Goal: Transaction & Acquisition: Book appointment/travel/reservation

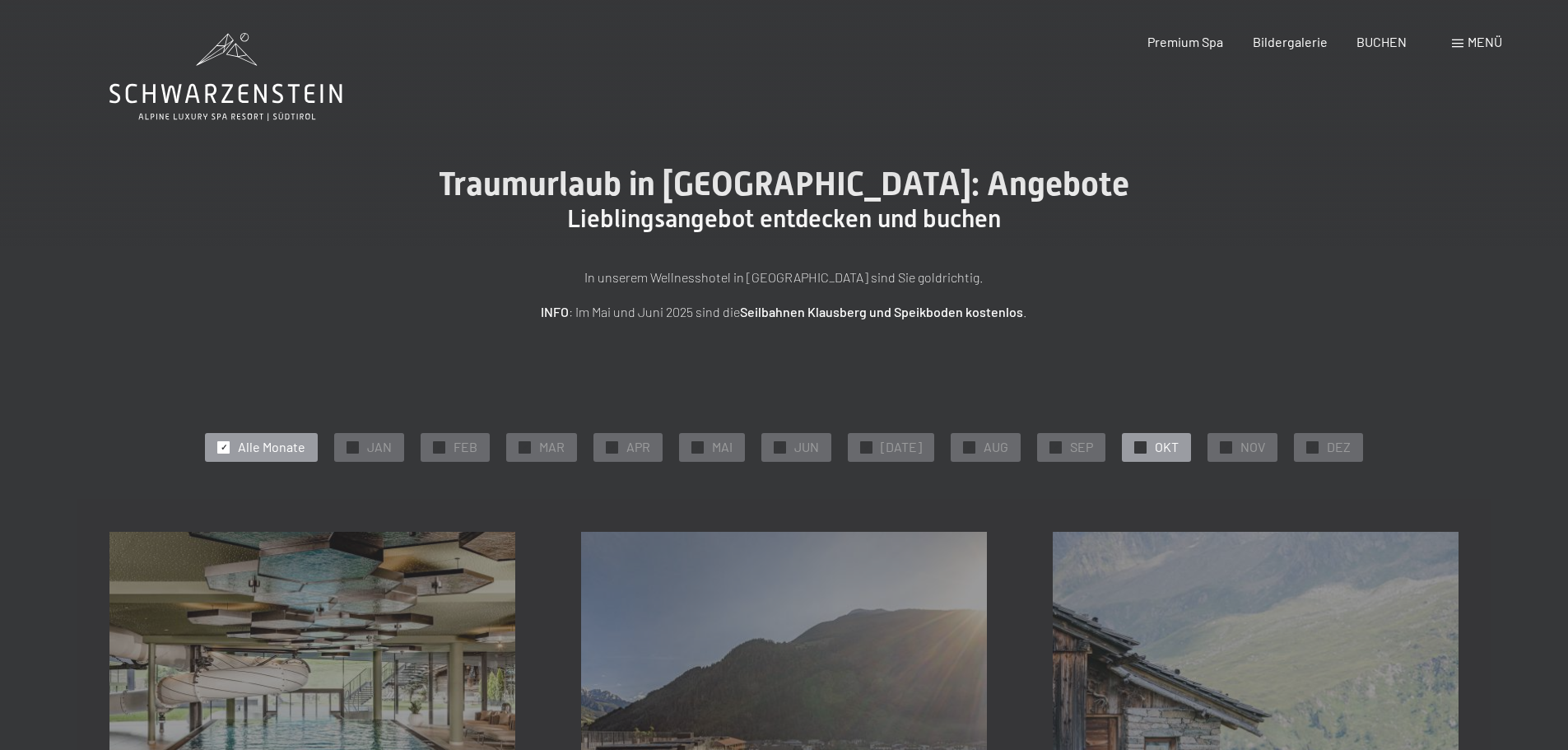
click at [1160, 445] on span "OKT" at bounding box center [1166, 447] width 24 height 18
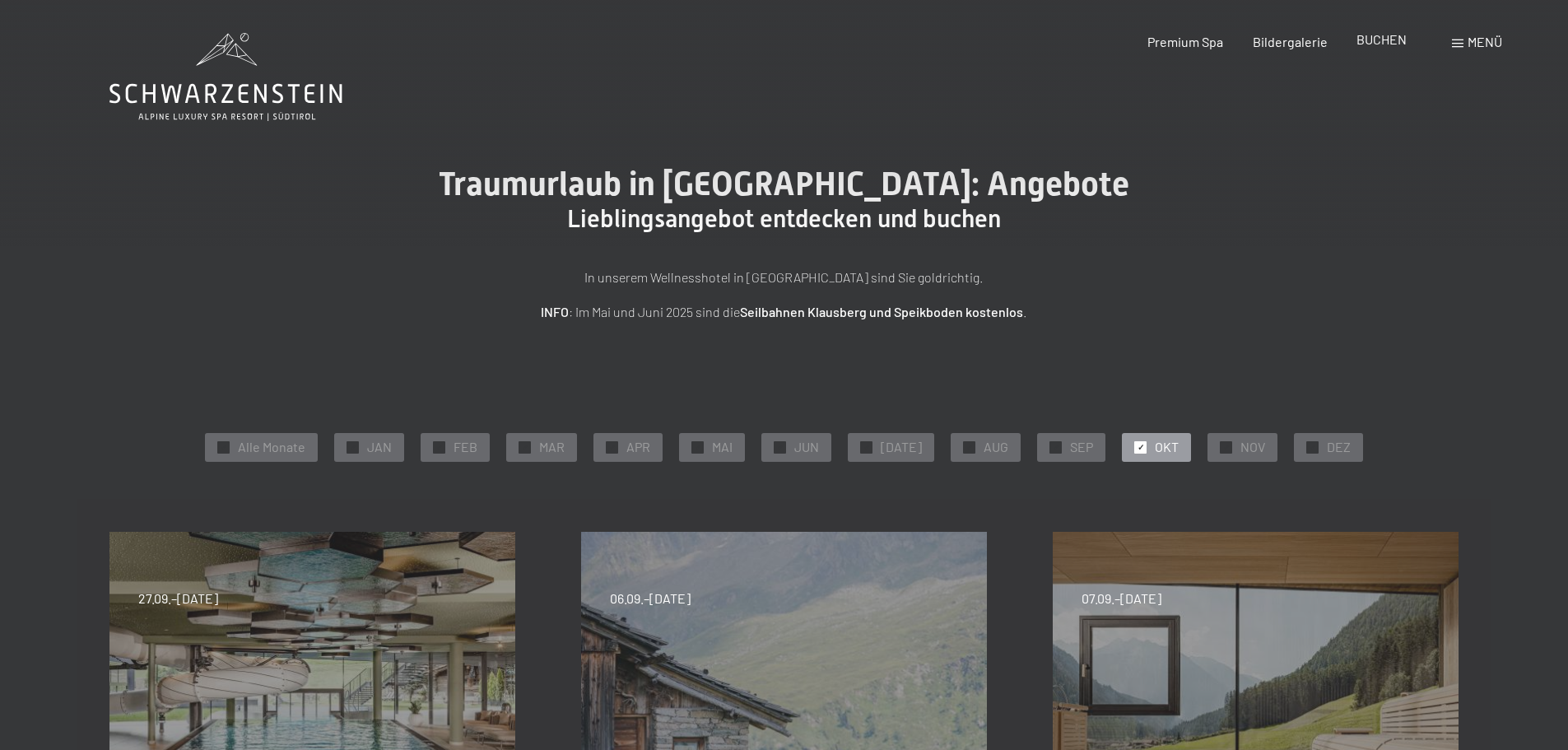
click at [1376, 35] on span "BUCHEN" at bounding box center [1381, 38] width 50 height 15
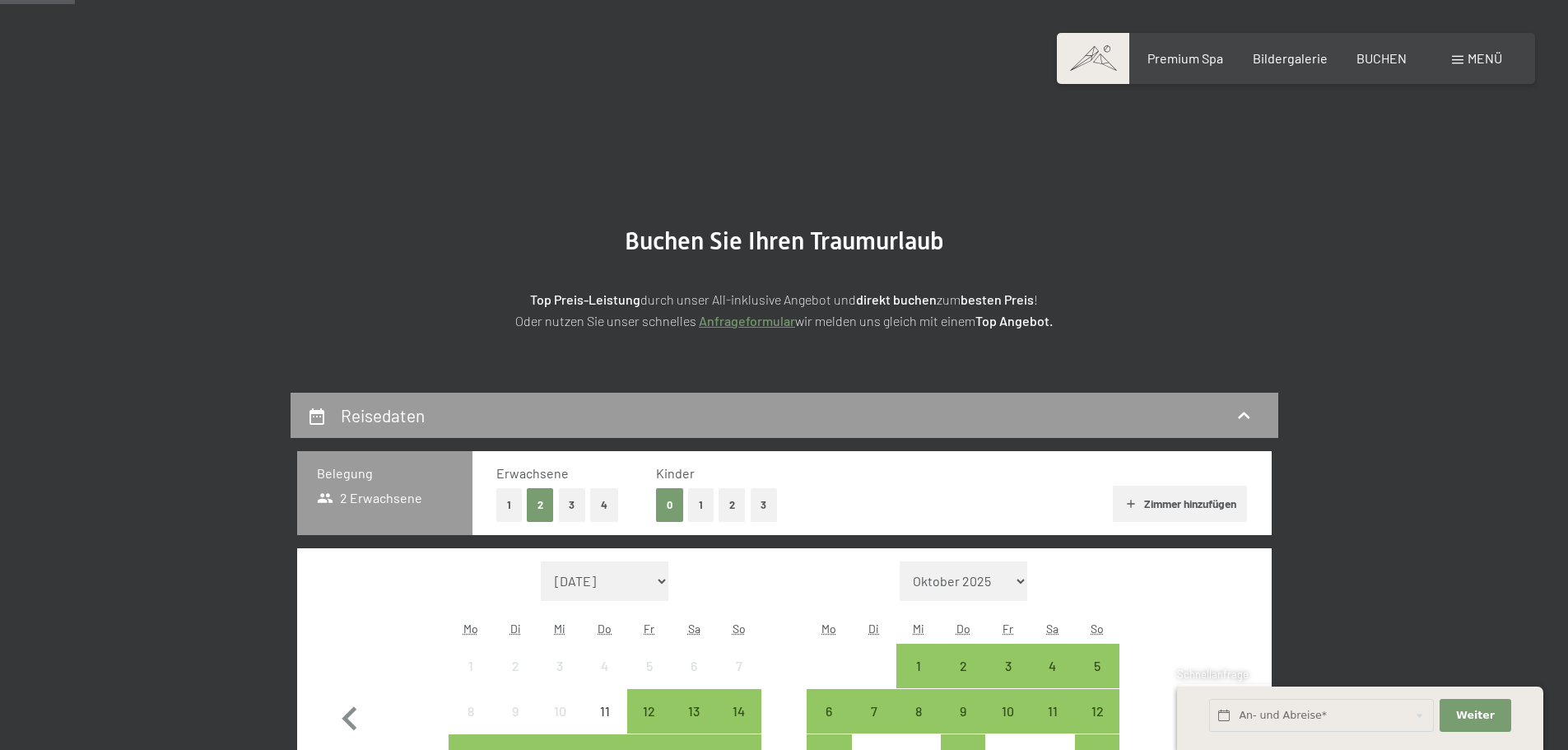
scroll to position [329, 0]
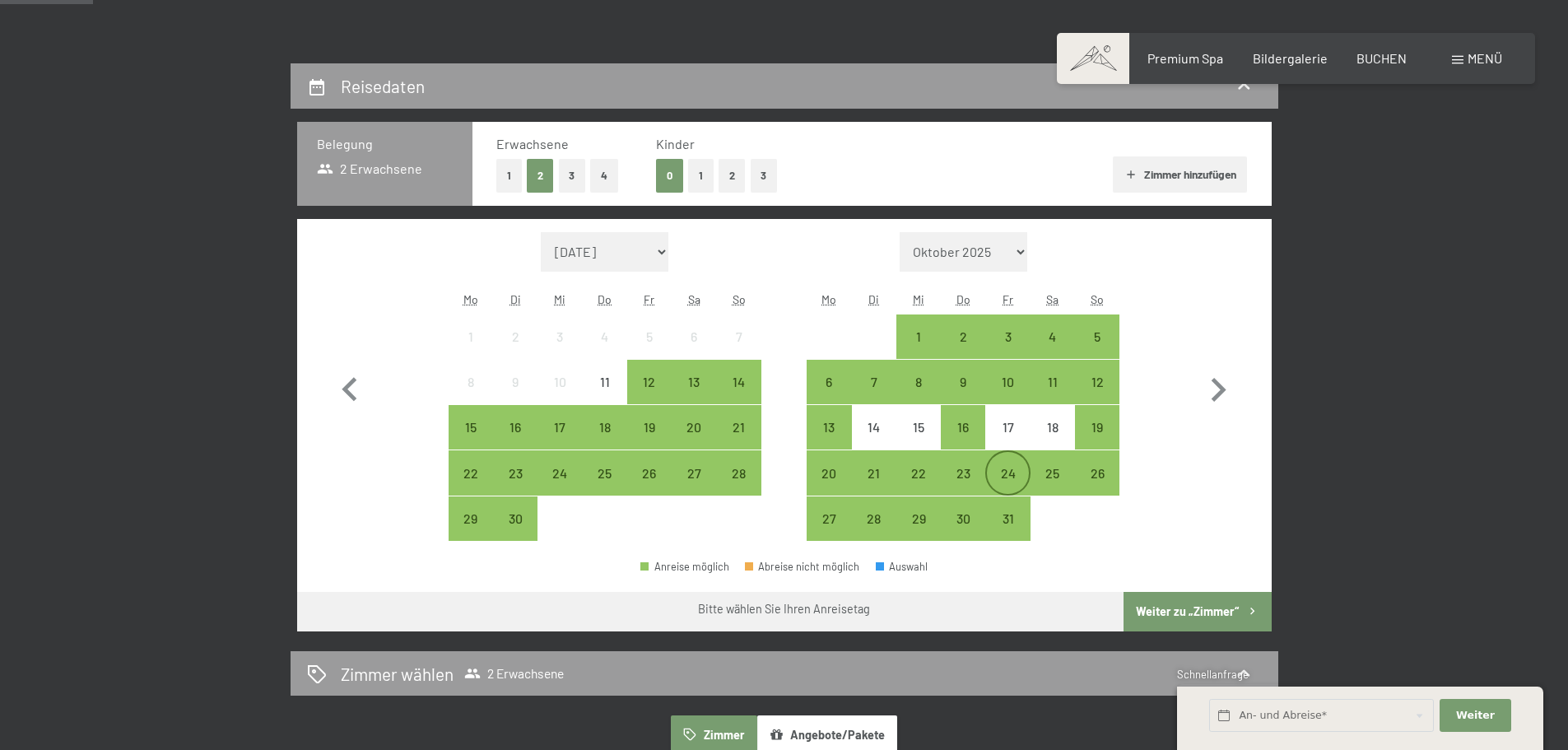
click at [1003, 472] on div "24" at bounding box center [1007, 487] width 41 height 41
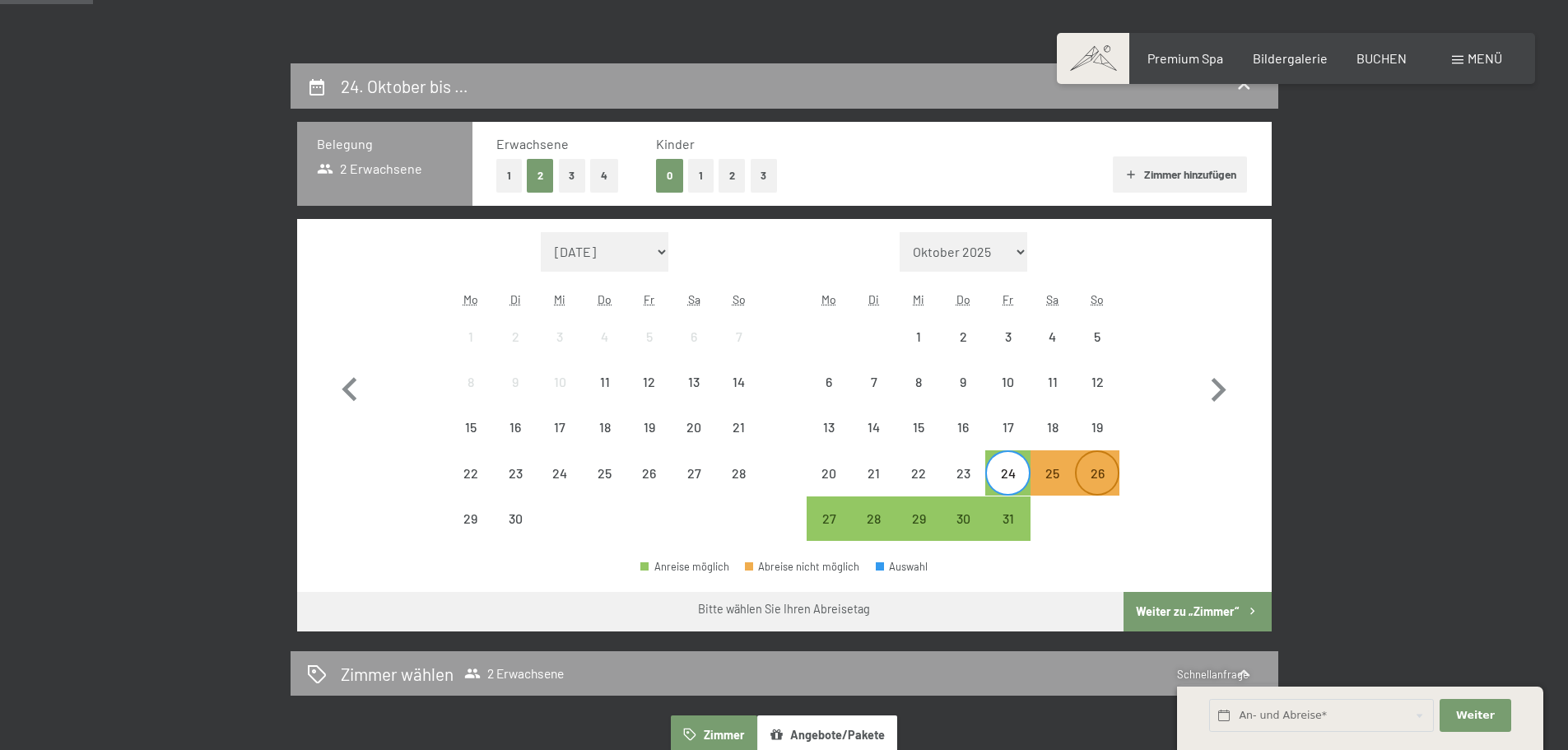
click at [1095, 476] on div "26" at bounding box center [1096, 487] width 41 height 41
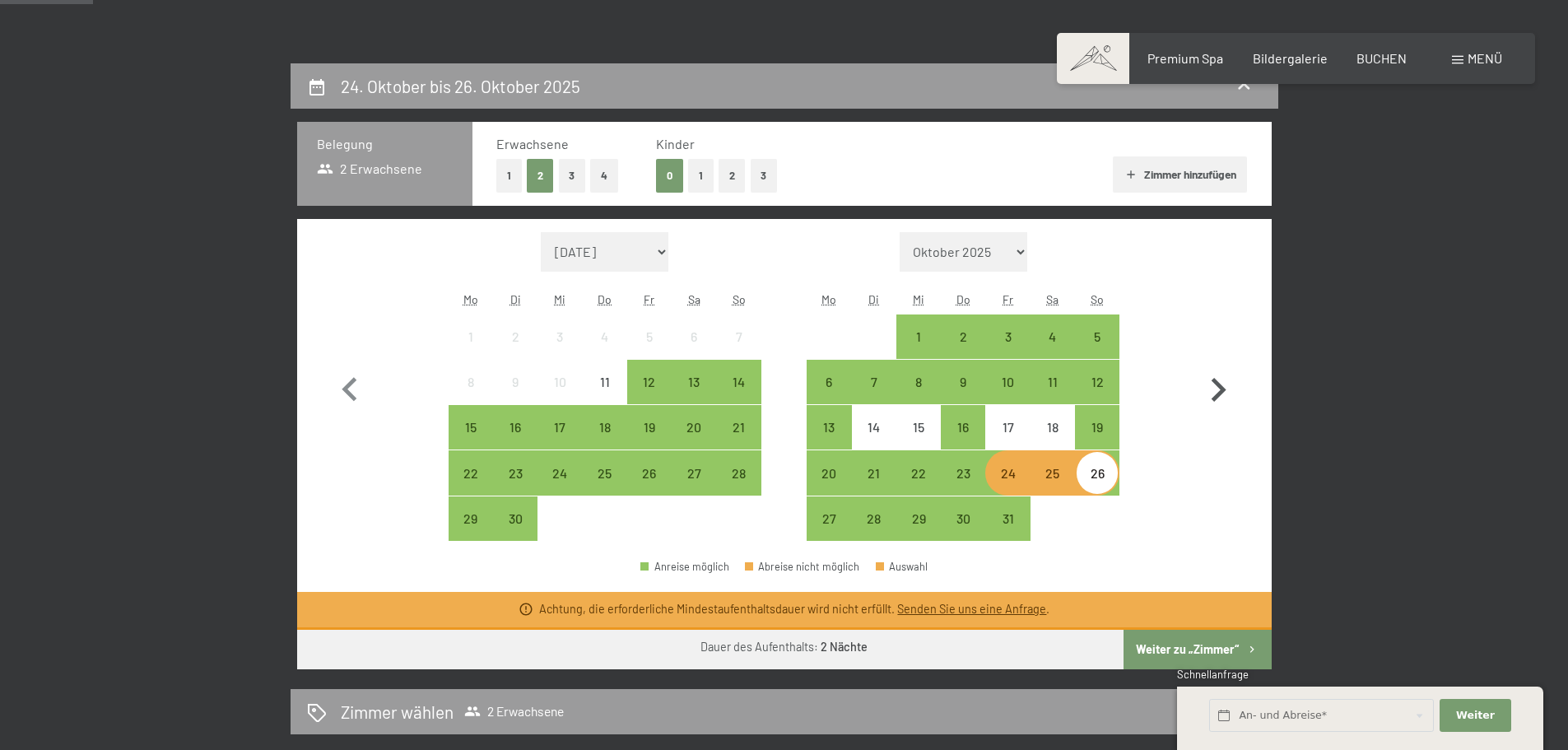
click at [1224, 380] on icon "button" at bounding box center [1218, 390] width 48 height 48
select select "2025-10-01"
select select "2025-11-01"
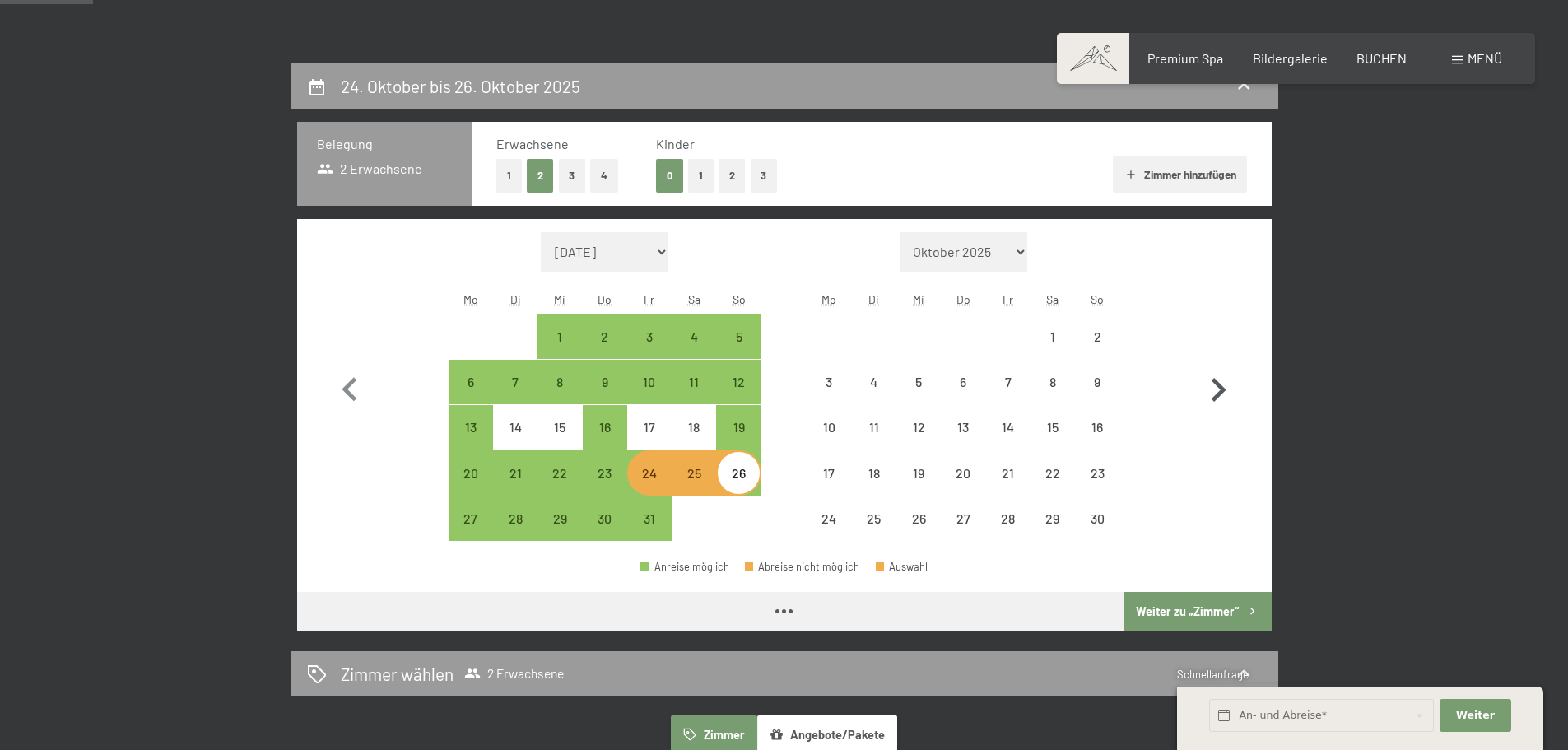
select select "2025-10-01"
select select "2025-11-01"
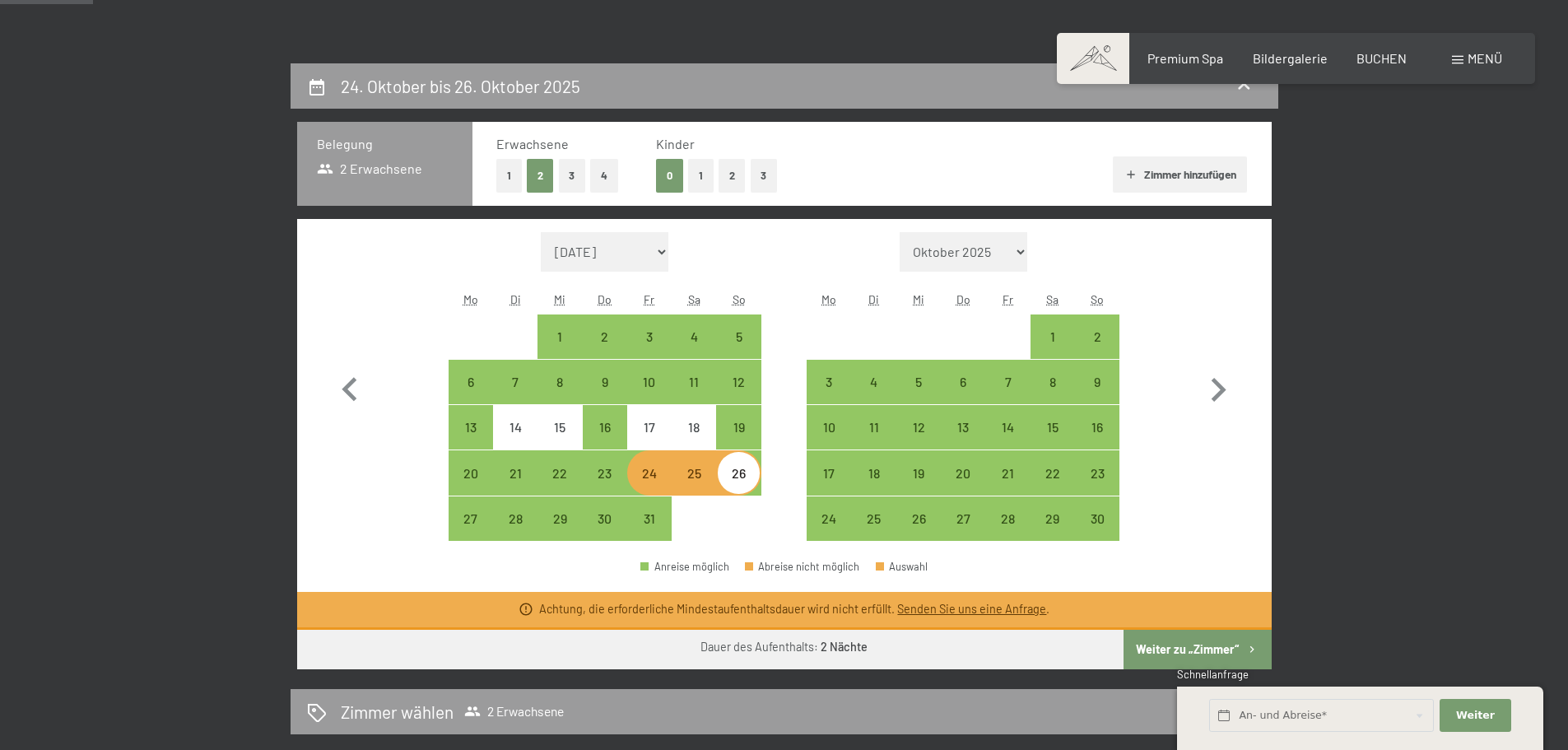
click at [650, 482] on div "24" at bounding box center [648, 487] width 41 height 41
select select "2025-10-01"
select select "2025-11-01"
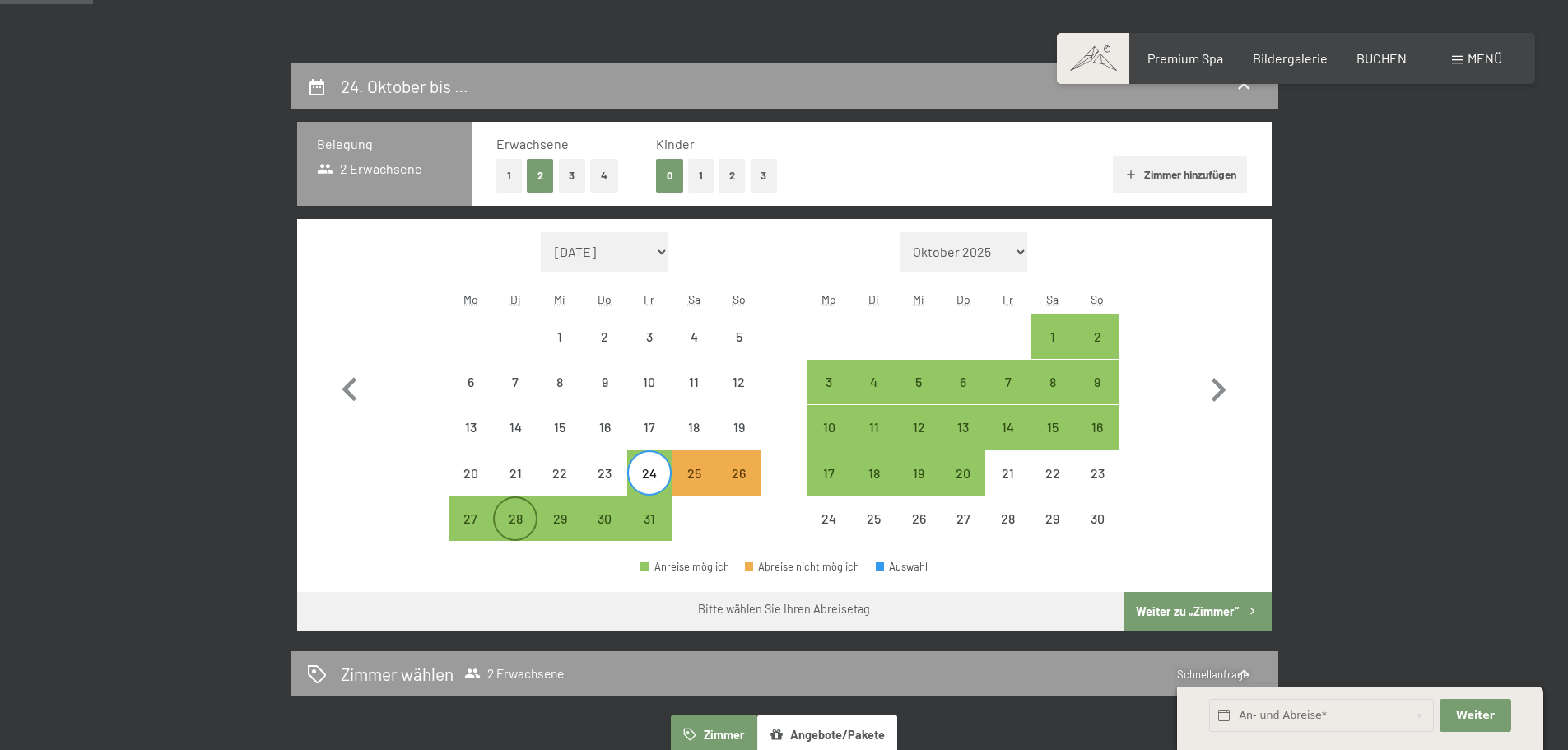
click at [530, 504] on div "28" at bounding box center [514, 518] width 41 height 41
select select "2025-10-01"
select select "2025-11-01"
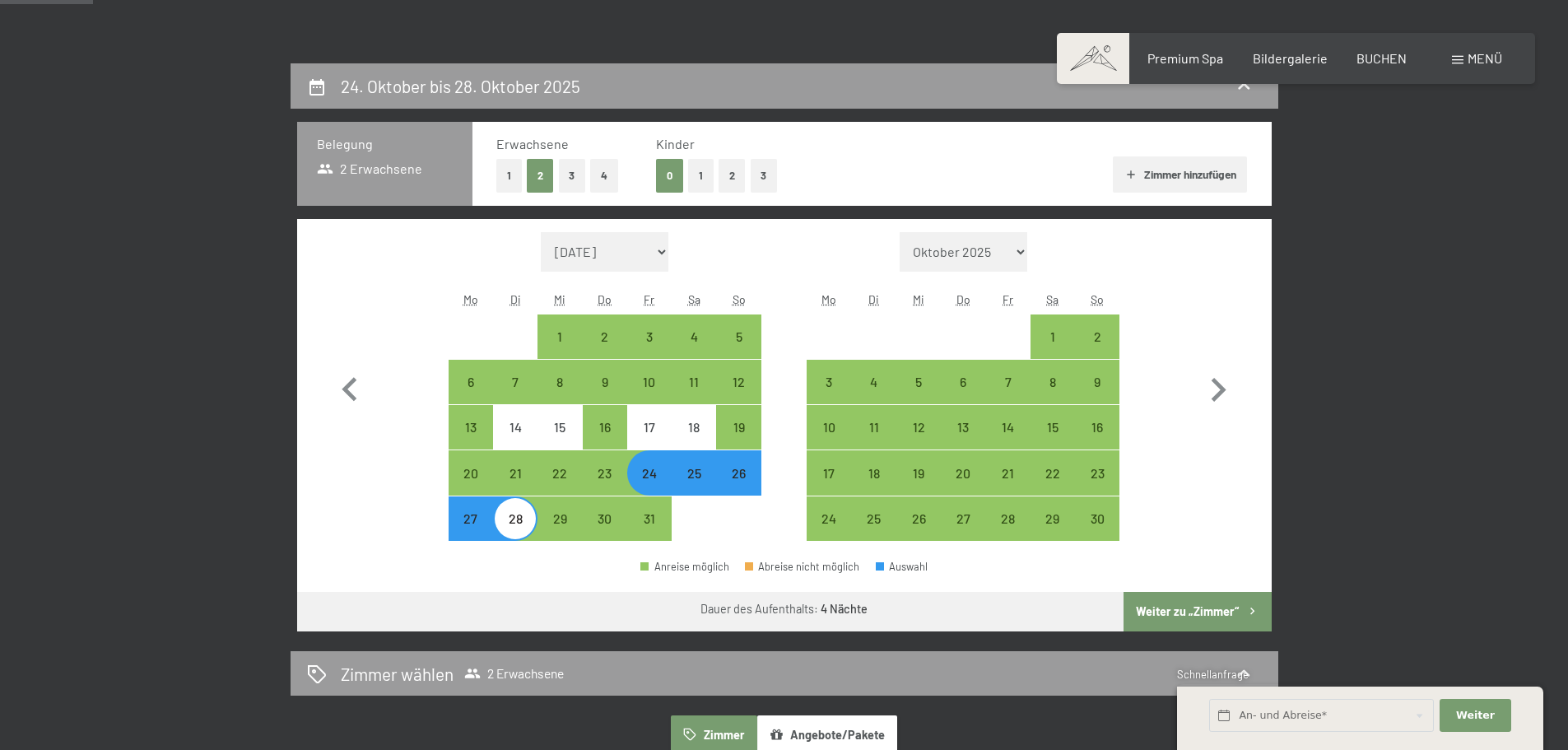
click at [1175, 609] on button "Weiter zu „Zimmer“" at bounding box center [1197, 612] width 147 height 40
select select "2025-10-01"
select select "2025-11-01"
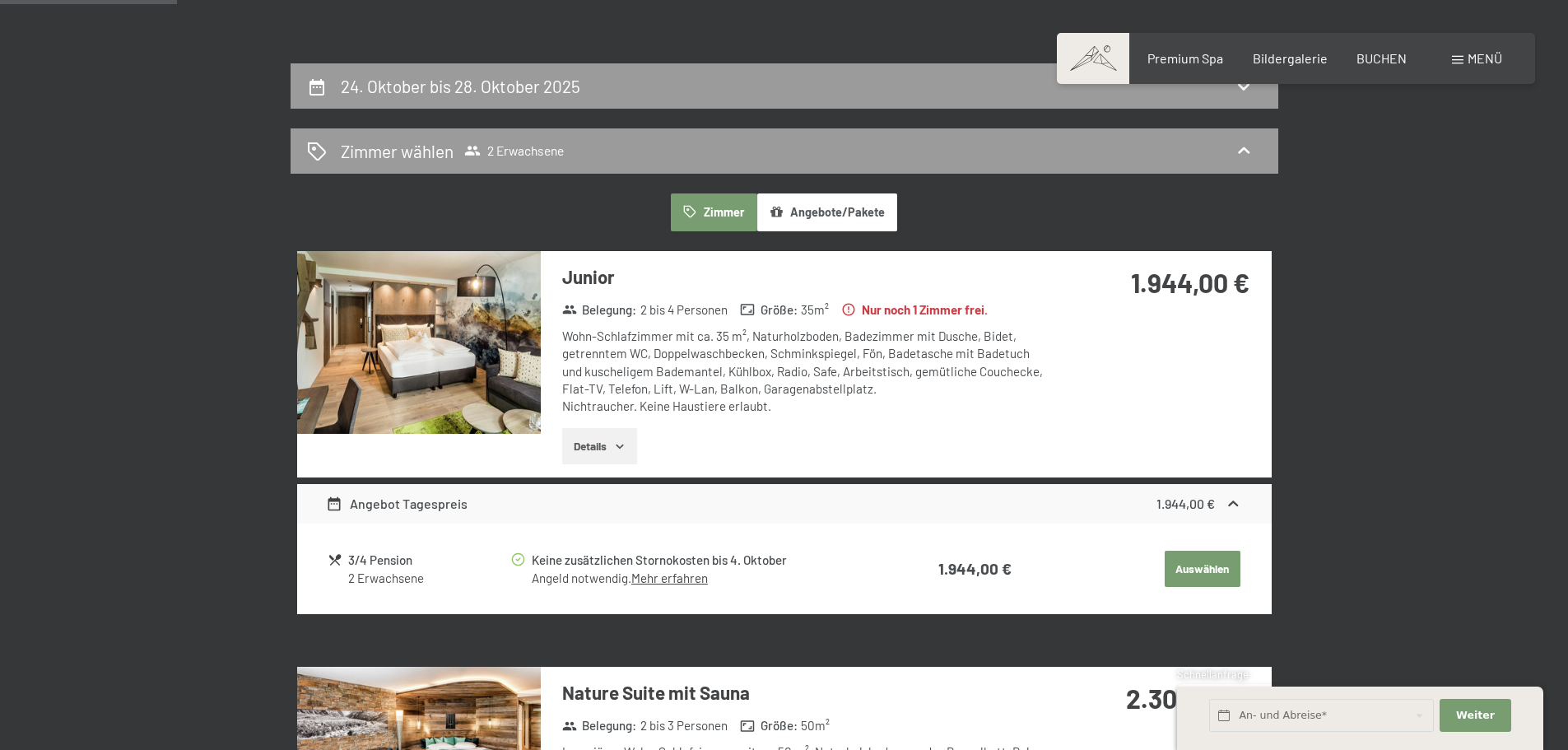
scroll to position [393, 0]
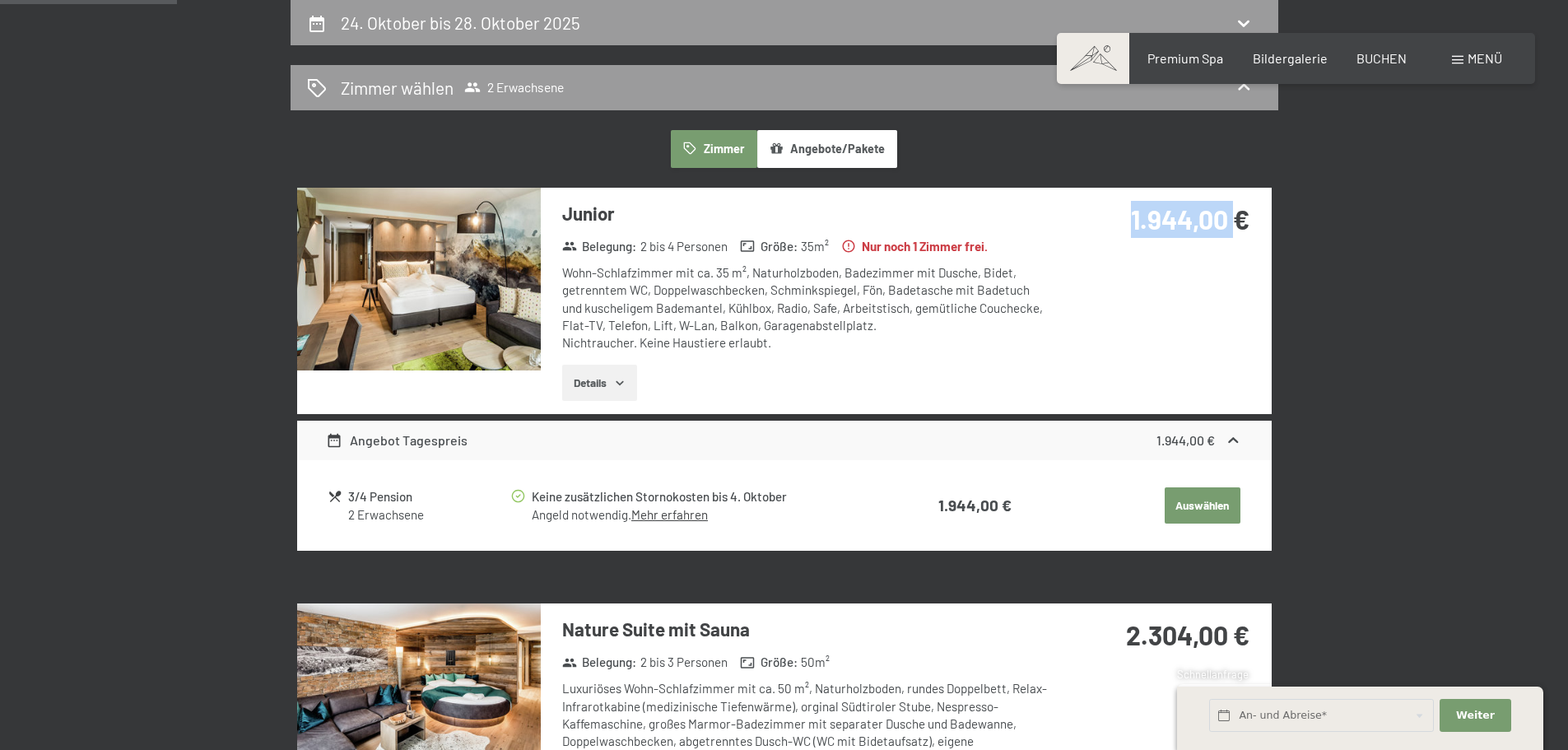
drag, startPoint x: 1125, startPoint y: 219, endPoint x: 1234, endPoint y: 232, distance: 109.8
click at [1234, 232] on div "1.944,00 €" at bounding box center [1157, 219] width 182 height 37
drag, startPoint x: 1242, startPoint y: 218, endPoint x: 1134, endPoint y: 236, distance: 109.5
click at [1135, 236] on div "1.944,00 €" at bounding box center [1157, 219] width 182 height 37
drag, startPoint x: 1149, startPoint y: 219, endPoint x: 1251, endPoint y: 222, distance: 102.0
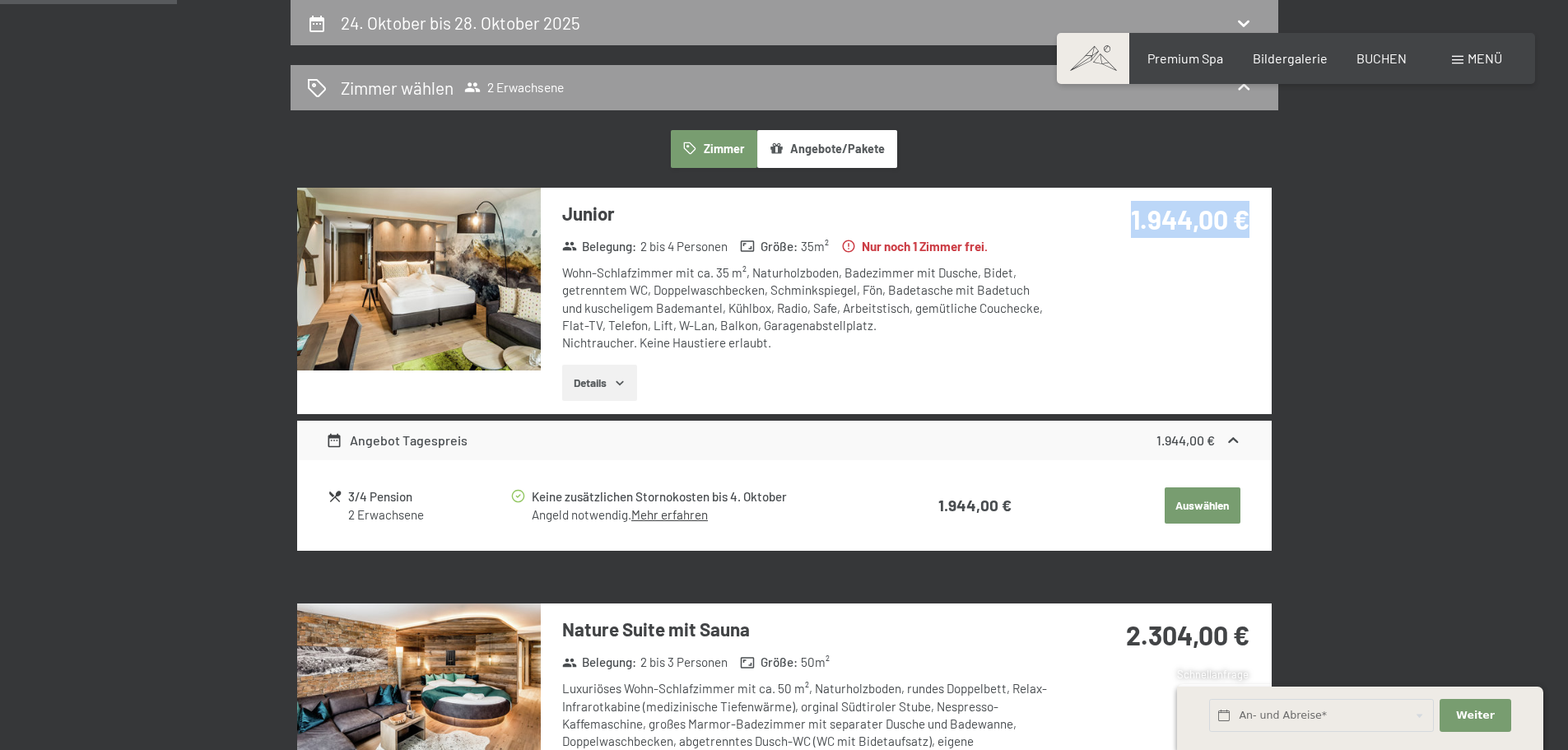
click at [1251, 222] on div "1.944,00 €" at bounding box center [1161, 239] width 219 height 102
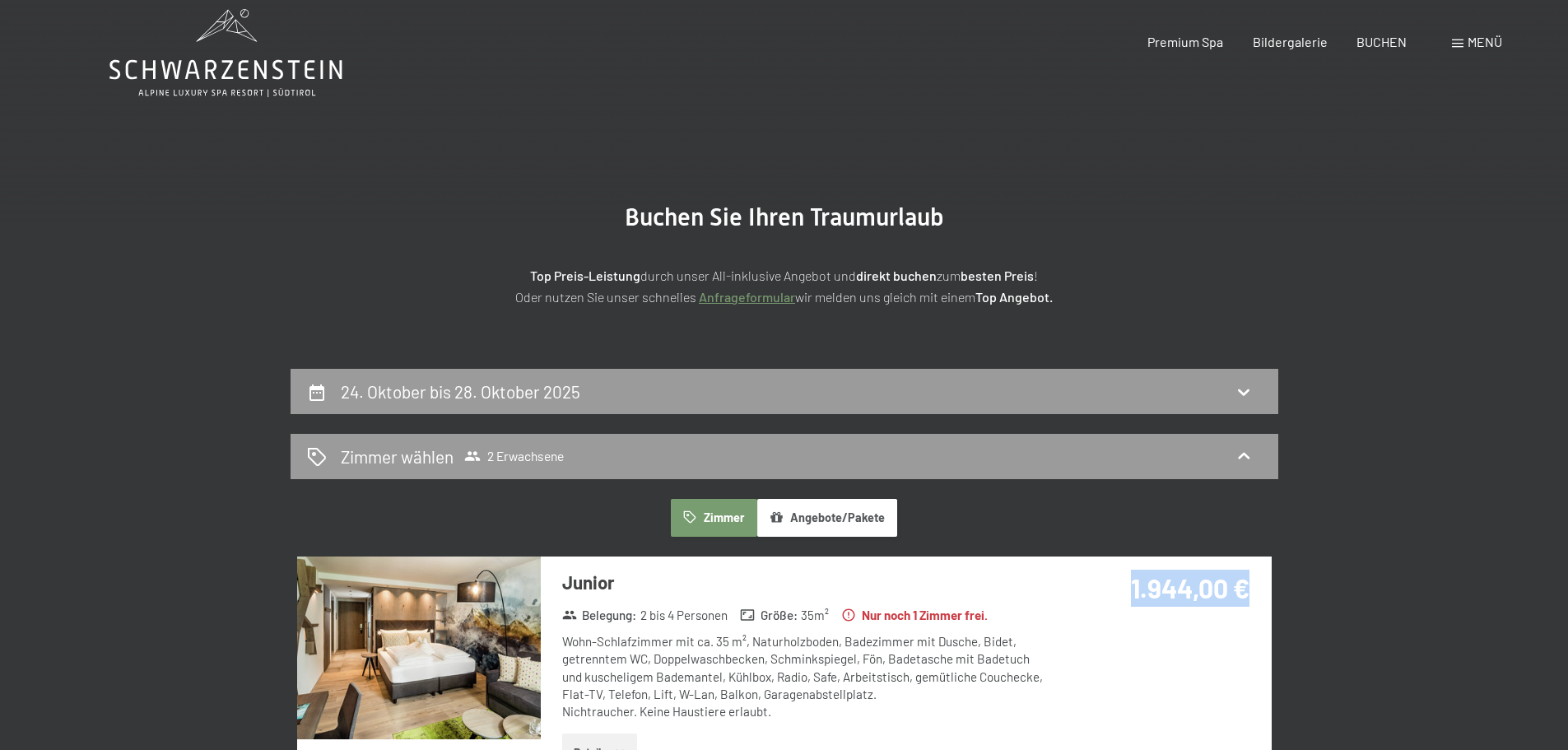
scroll to position [0, 0]
